Goal: Information Seeking & Learning: Check status

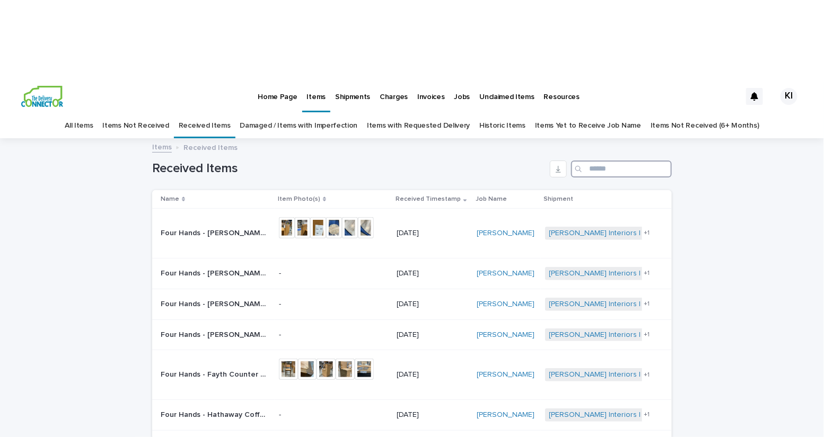
click at [609, 161] on input "Search" at bounding box center [621, 169] width 101 height 17
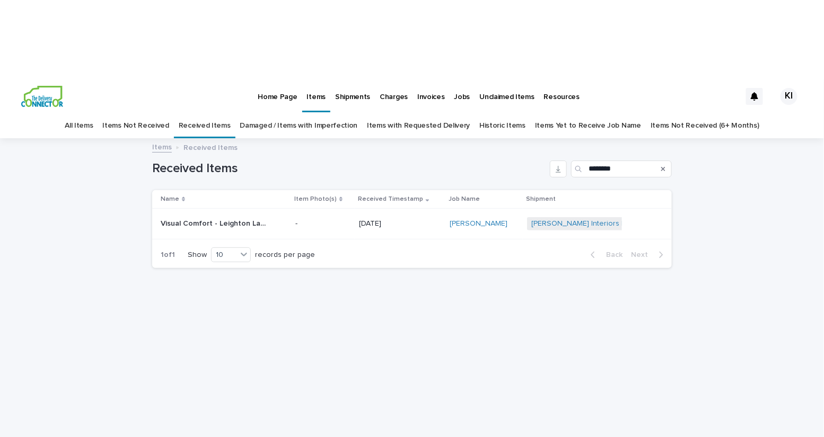
click at [446, 310] on div "Loading... Saving… Loading... Saving… Received Items ******** Name Item Photo(s…" at bounding box center [412, 299] width 530 height 321
click at [626, 161] on input "********" at bounding box center [621, 169] width 101 height 17
type input "****"
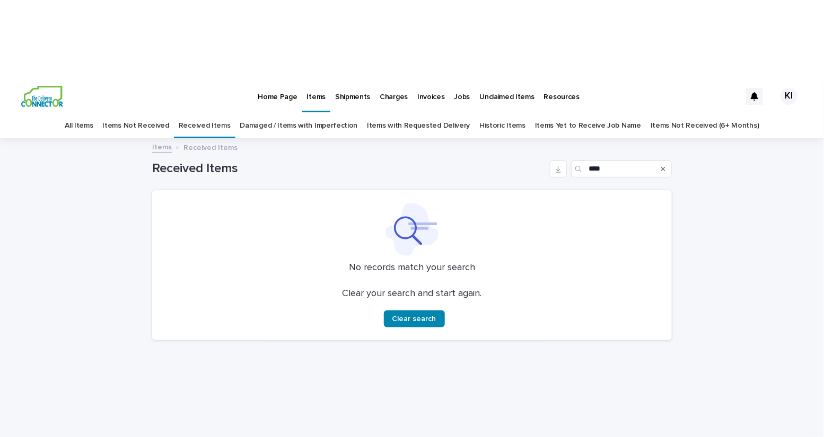
click at [139, 113] on link "Items Not Received" at bounding box center [135, 125] width 66 height 25
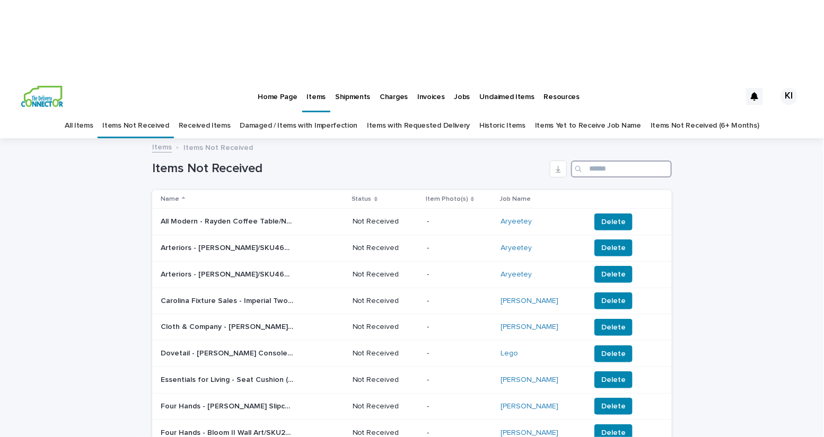
click at [598, 161] on input "Search" at bounding box center [621, 169] width 101 height 17
type input "****"
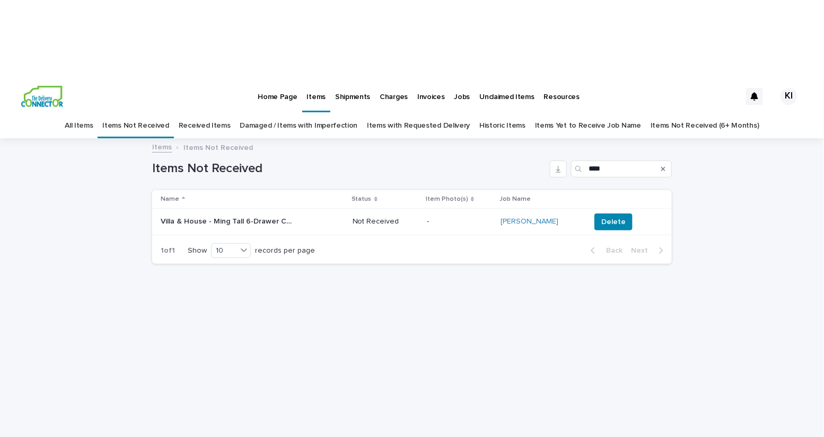
click at [283, 80] on p "Home Page" at bounding box center [277, 91] width 39 height 22
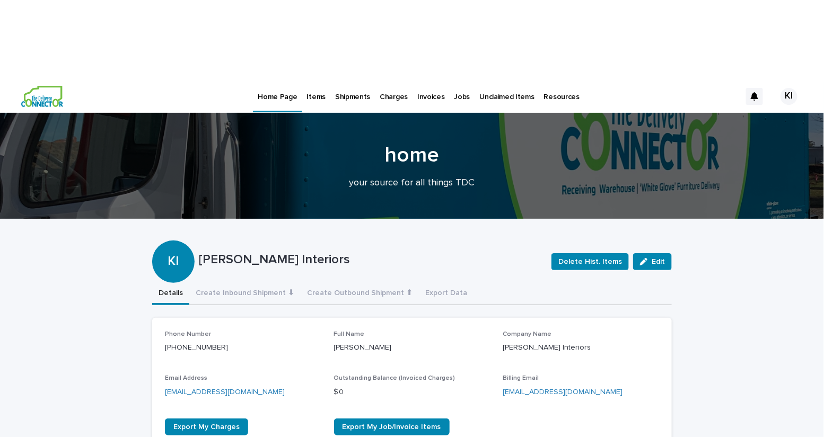
click at [312, 80] on p "Items" at bounding box center [316, 91] width 19 height 22
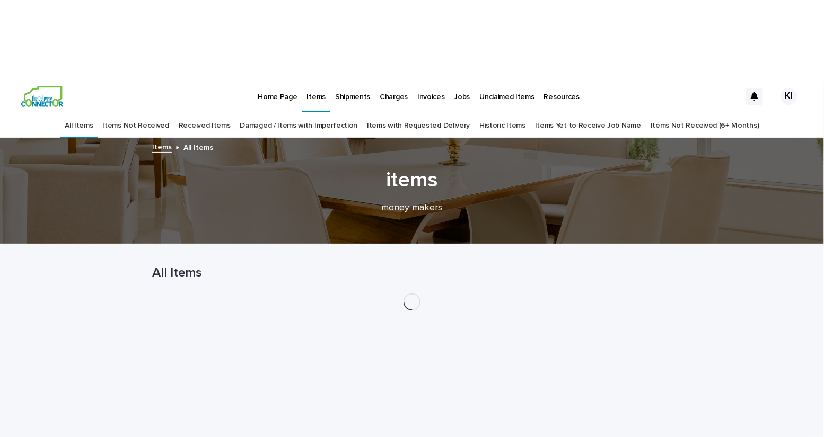
click at [221, 113] on link "Received Items" at bounding box center [205, 125] width 52 height 25
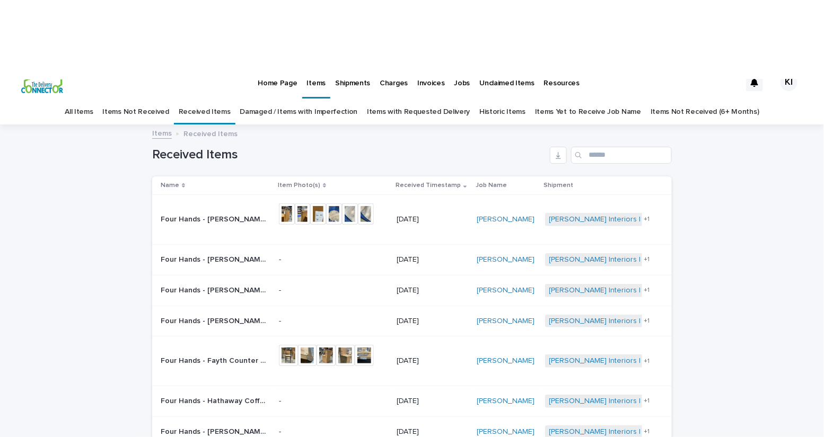
scroll to position [15, 0]
click at [93, 99] on link "All Items" at bounding box center [79, 111] width 28 height 25
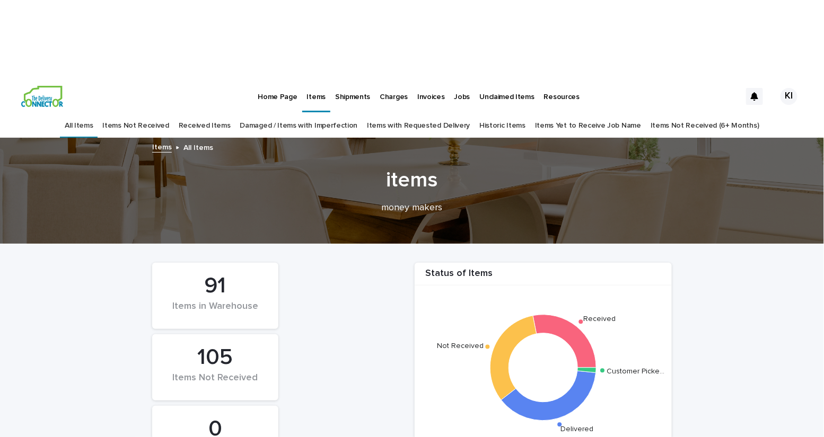
click at [274, 80] on p "Home Page" at bounding box center [277, 91] width 39 height 22
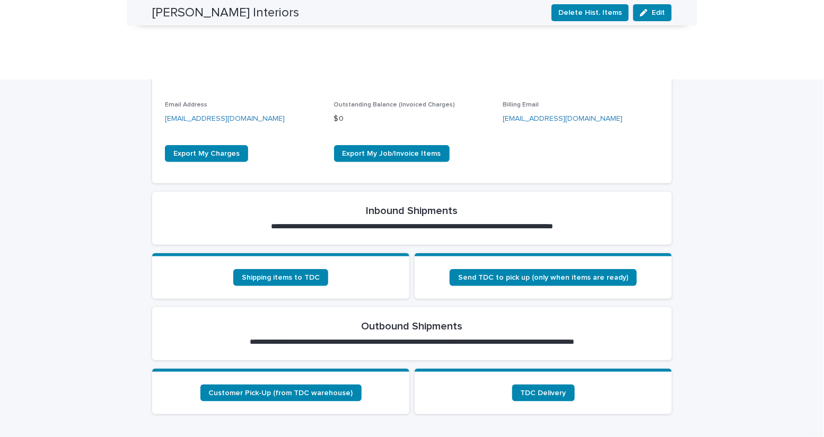
scroll to position [279, 0]
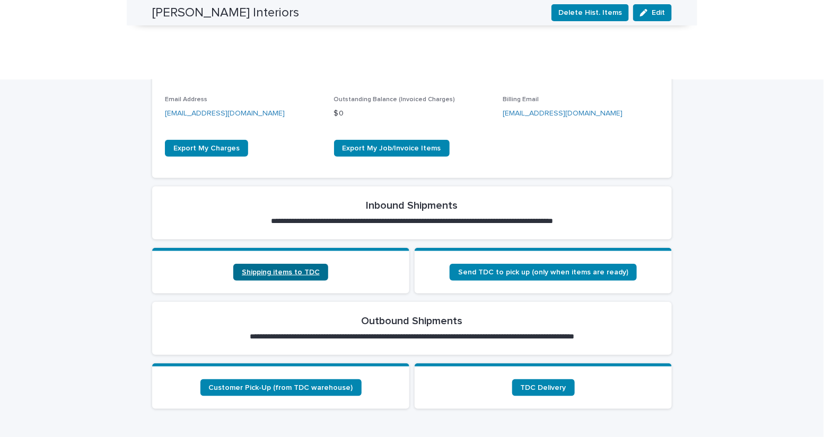
click at [278, 264] on link "Shipping items to TDC" at bounding box center [280, 272] width 95 height 17
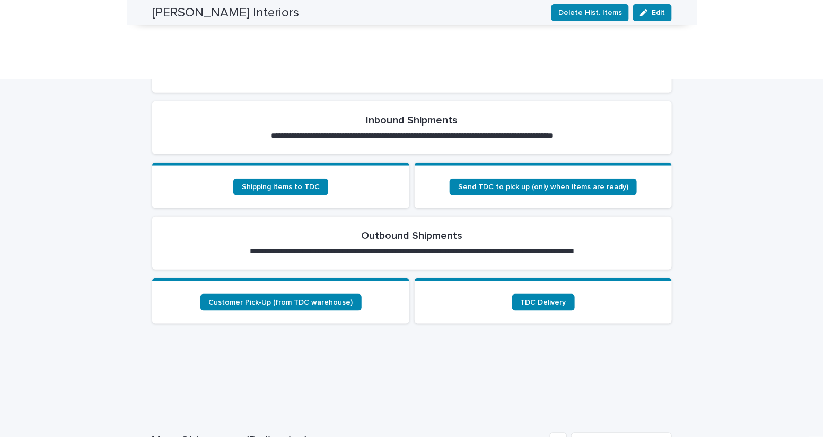
scroll to position [390, 0]
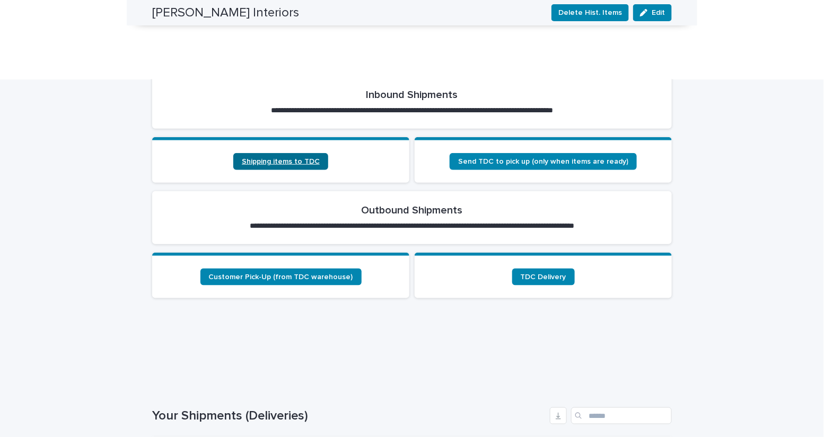
click at [280, 158] on span "Shipping items to TDC" at bounding box center [281, 161] width 78 height 7
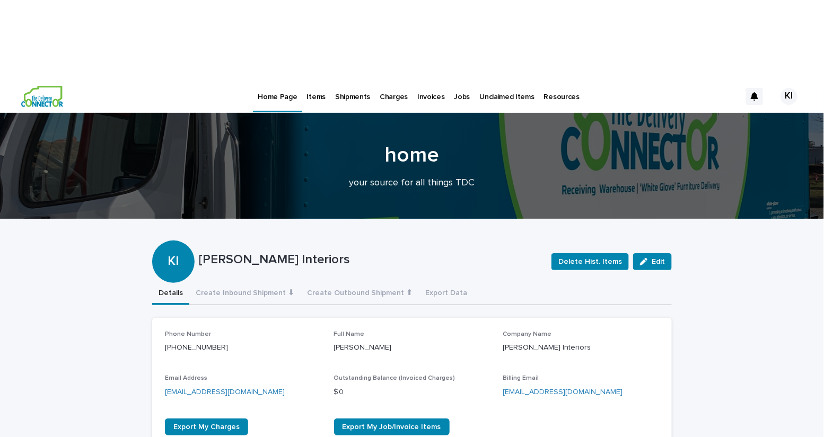
click at [345, 80] on p "Shipments" at bounding box center [352, 91] width 35 height 22
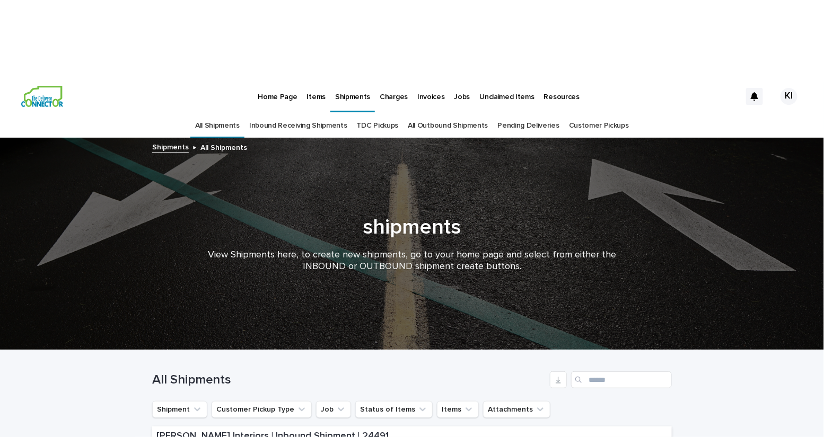
click at [333, 113] on link "Inbound Receiving Shipments" at bounding box center [298, 125] width 98 height 25
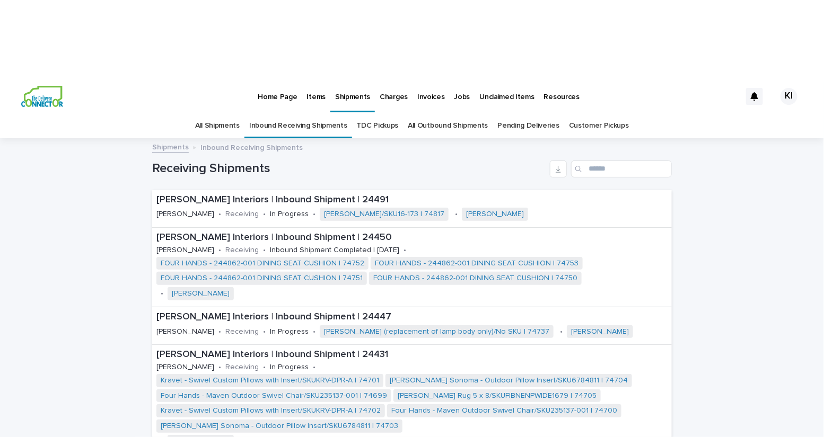
click at [223, 113] on link "All Shipments" at bounding box center [217, 125] width 45 height 25
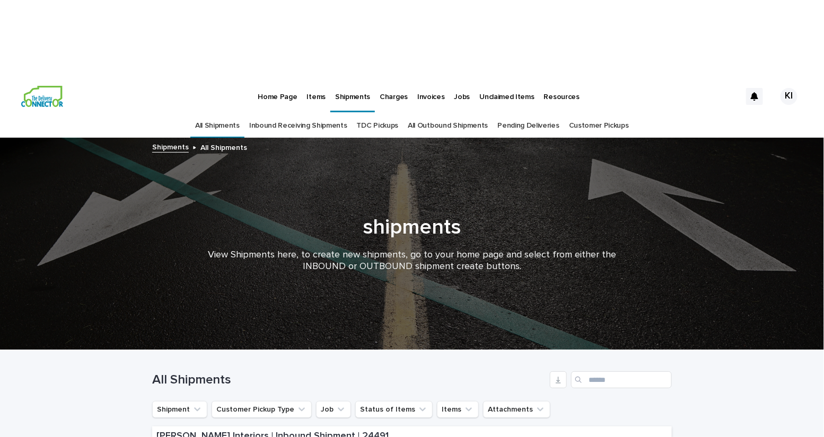
scroll to position [17, 0]
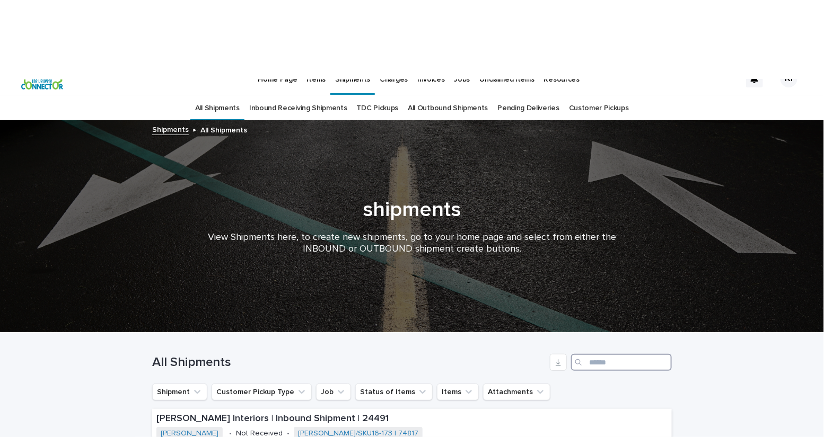
click at [607, 354] on input "Search" at bounding box center [621, 362] width 101 height 17
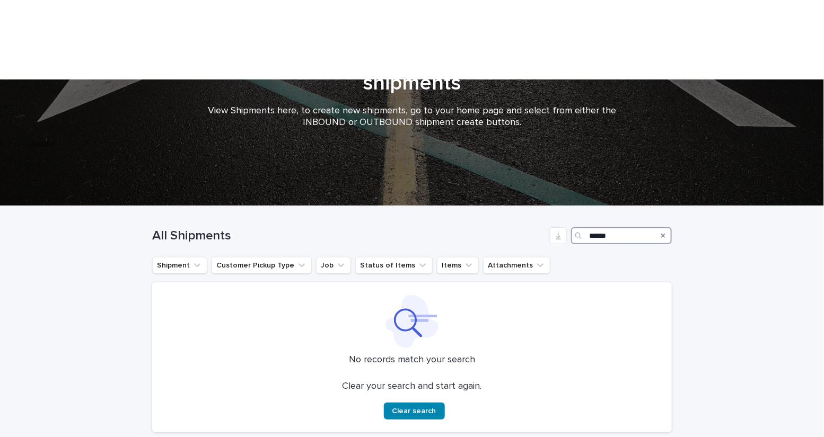
scroll to position [152, 0]
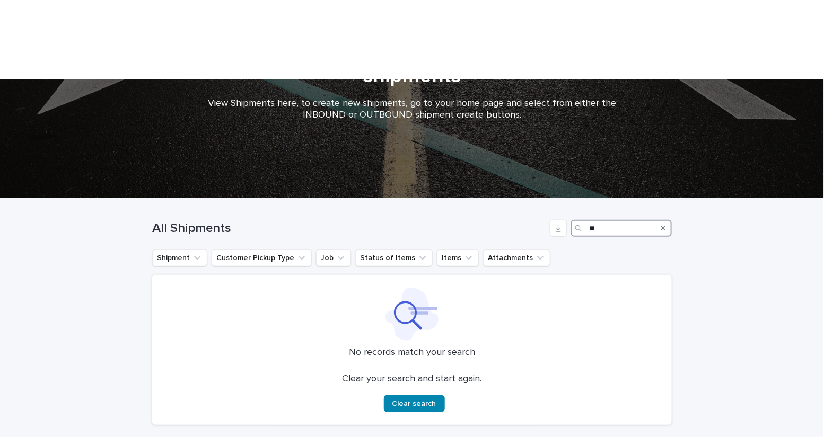
type input "*"
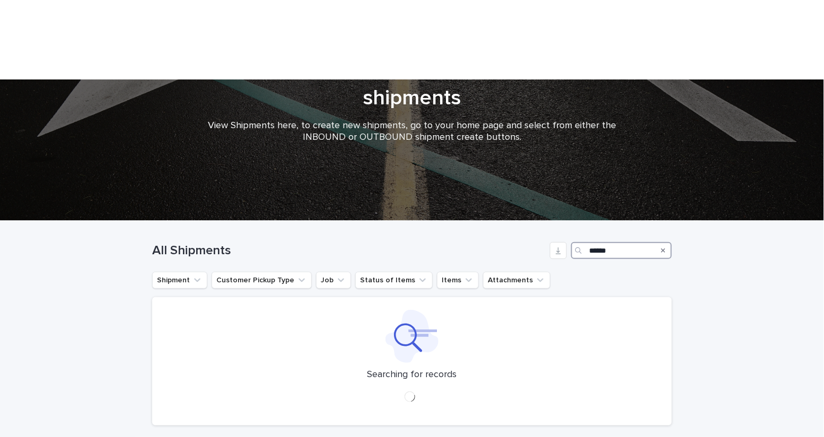
type input "******"
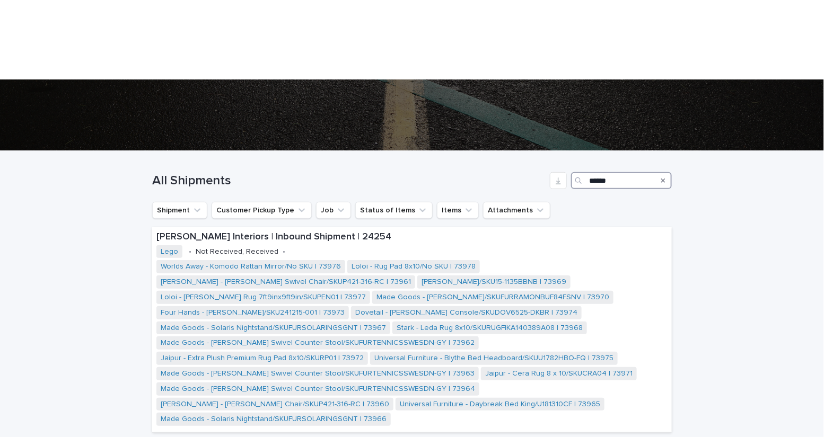
scroll to position [200, 0]
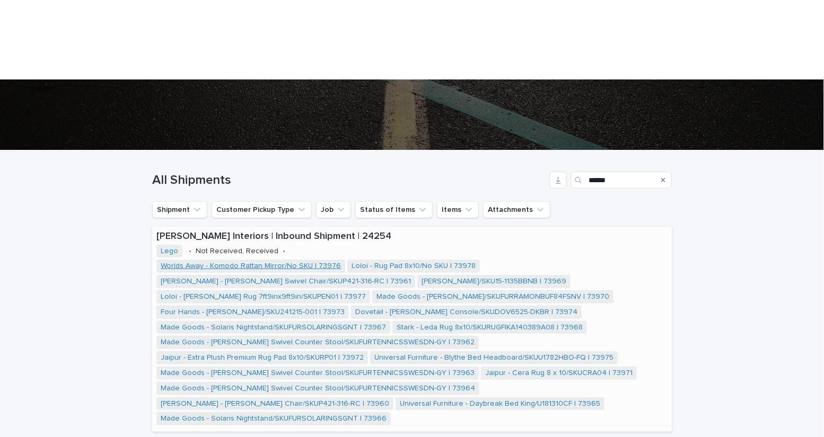
click at [269, 262] on link "Worlds Away - Komodo Rattan Mirror/No SKU | 73976" at bounding box center [251, 266] width 180 height 9
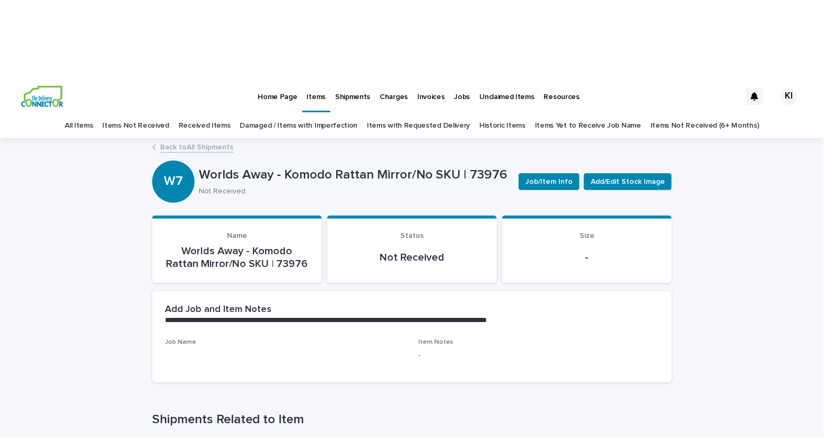
scroll to position [11, 0]
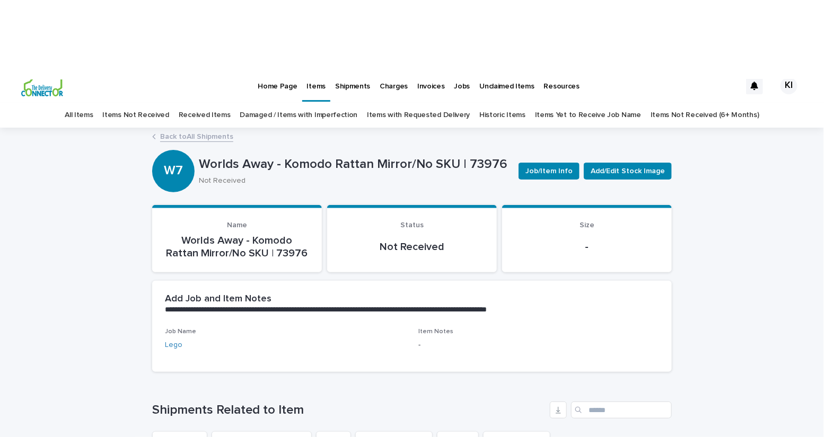
click at [93, 103] on link "All Items" at bounding box center [79, 115] width 28 height 25
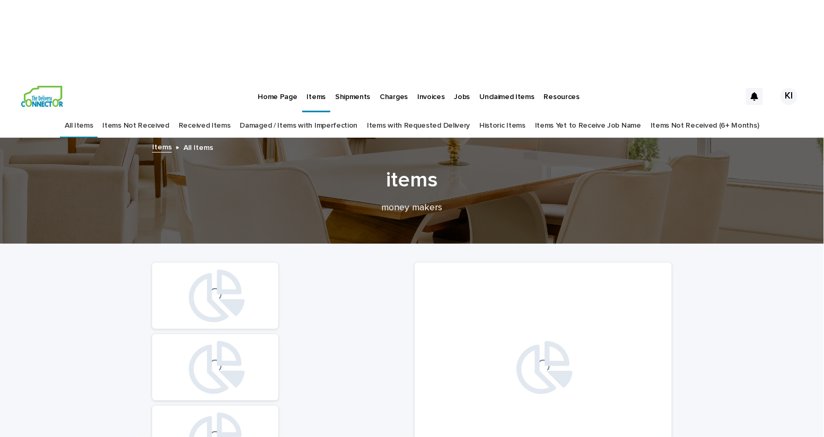
click at [275, 80] on p "Home Page" at bounding box center [277, 91] width 39 height 22
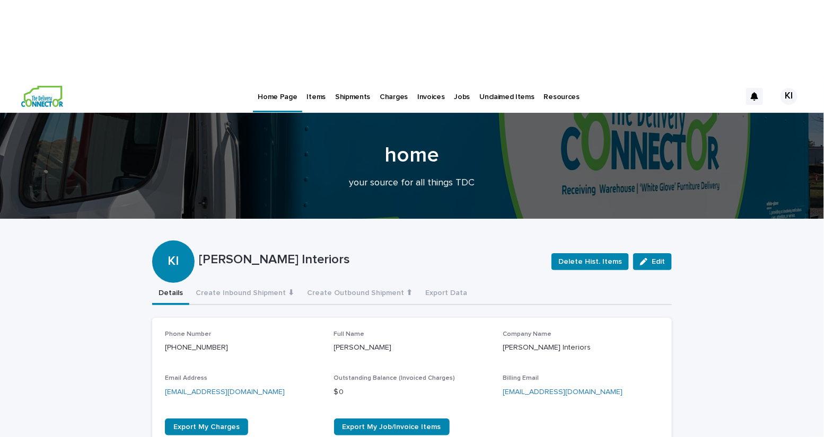
click at [312, 80] on p "Items" at bounding box center [316, 91] width 19 height 22
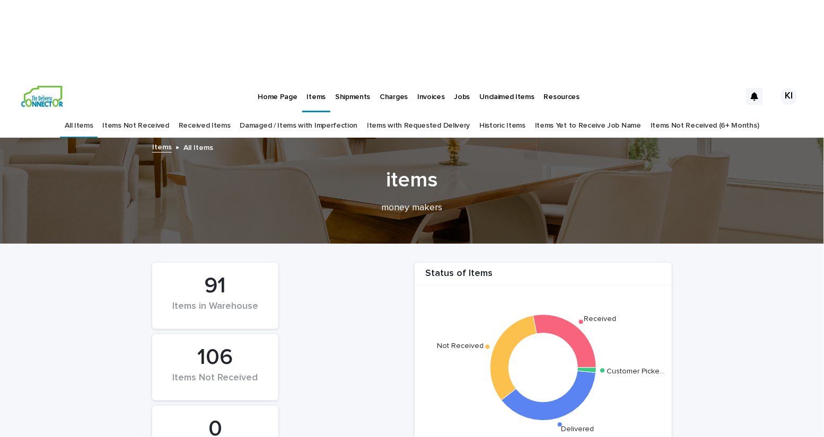
click at [312, 80] on p "Items" at bounding box center [316, 91] width 19 height 22
click at [223, 113] on link "Received Items" at bounding box center [205, 125] width 52 height 25
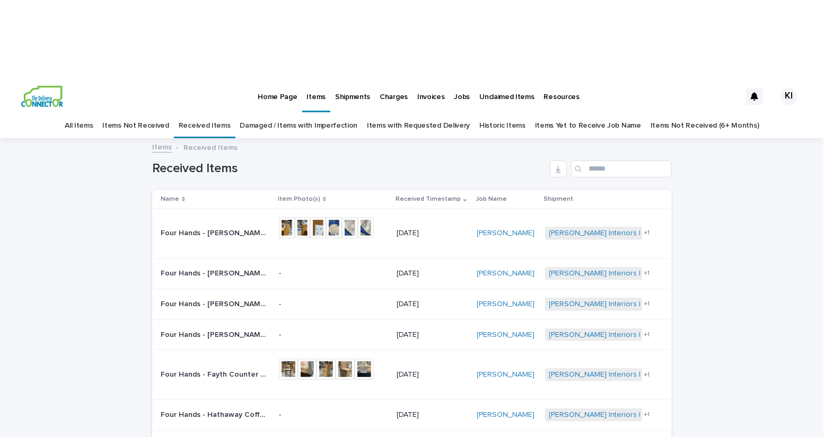
click at [93, 113] on link "All Items" at bounding box center [79, 125] width 28 height 25
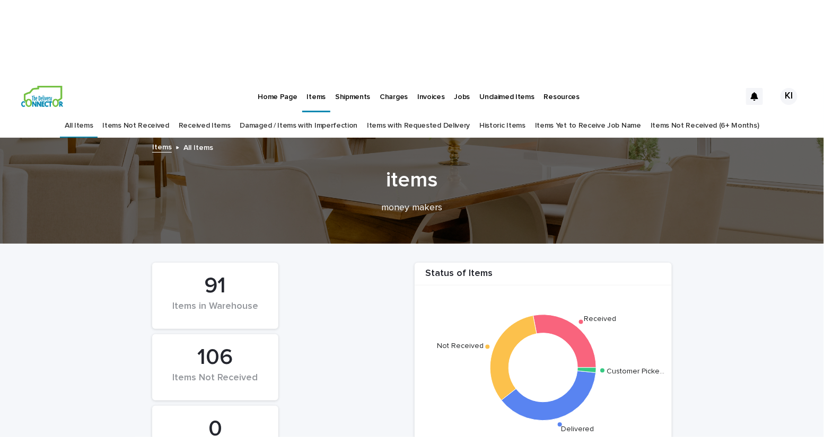
click at [270, 80] on p "Home Page" at bounding box center [277, 91] width 39 height 22
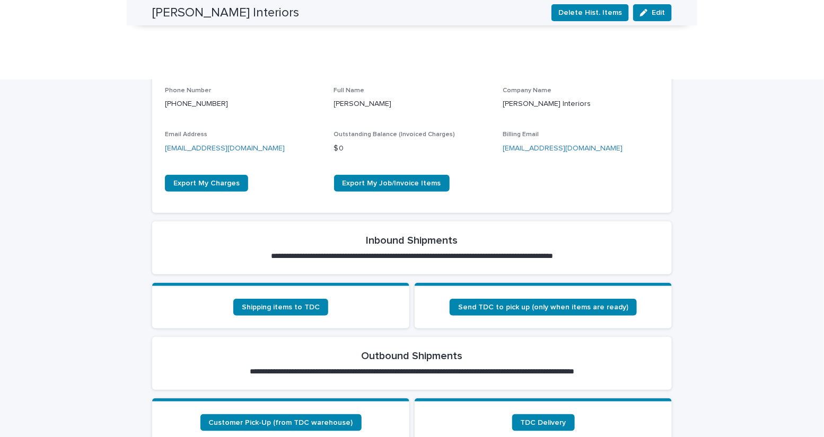
scroll to position [240, 0]
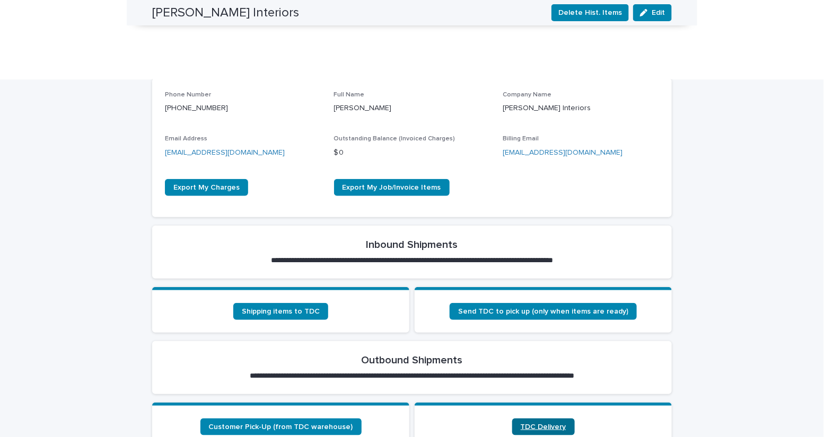
click at [530, 419] on link "TDC Delivery" at bounding box center [543, 427] width 63 height 17
